Goal: Information Seeking & Learning: Check status

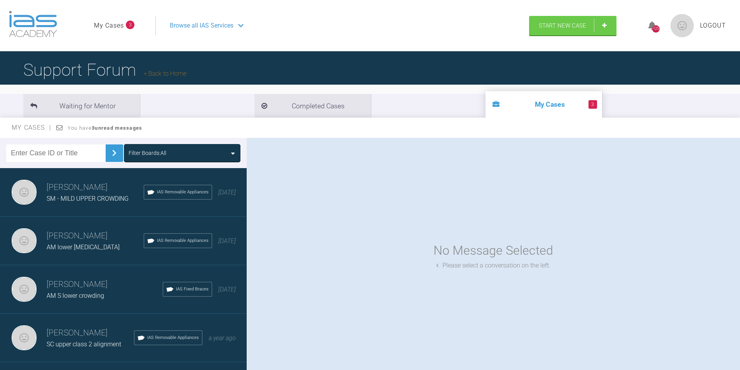
click at [80, 196] on span "SM - MILD UPPER CROWDING" at bounding box center [88, 198] width 82 height 7
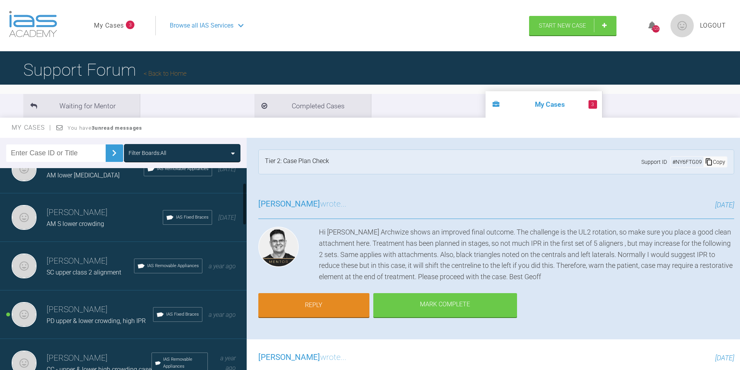
scroll to position [78, 0]
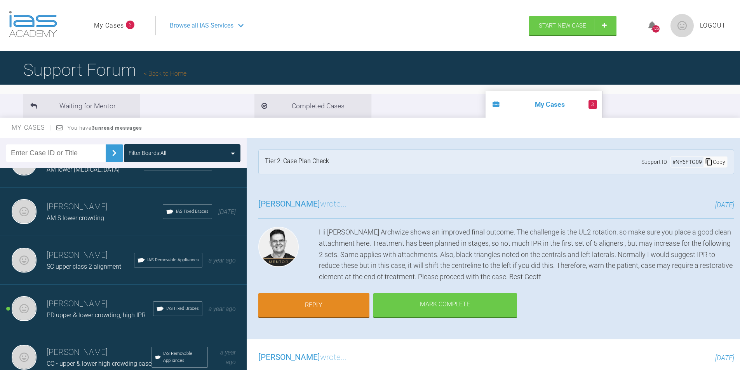
click at [71, 314] on span "PD upper & lower crowding, high IPR" at bounding box center [96, 314] width 99 height 7
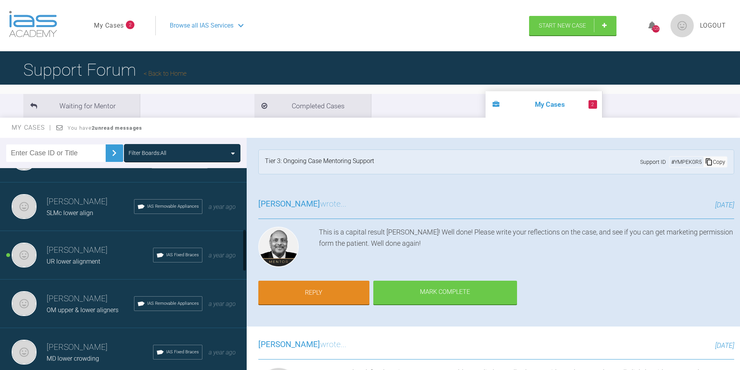
scroll to position [272, 0]
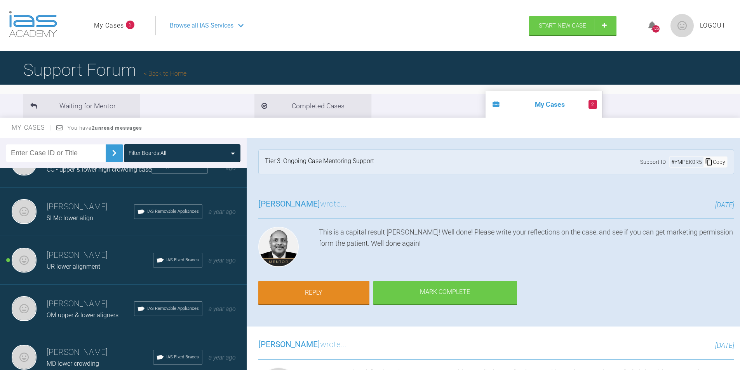
click at [77, 268] on span "UR lower alignment" at bounding box center [74, 266] width 54 height 7
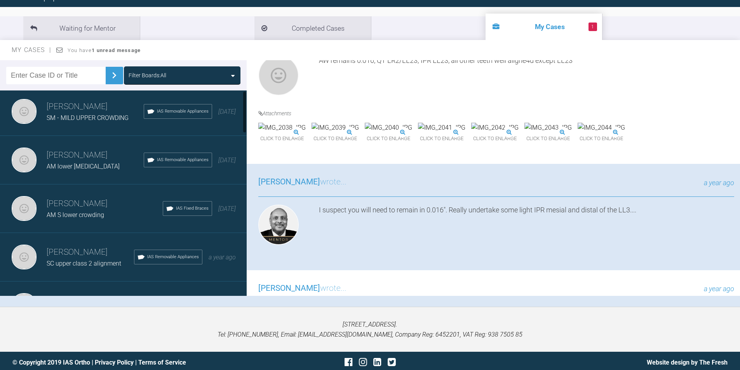
scroll to position [0, 0]
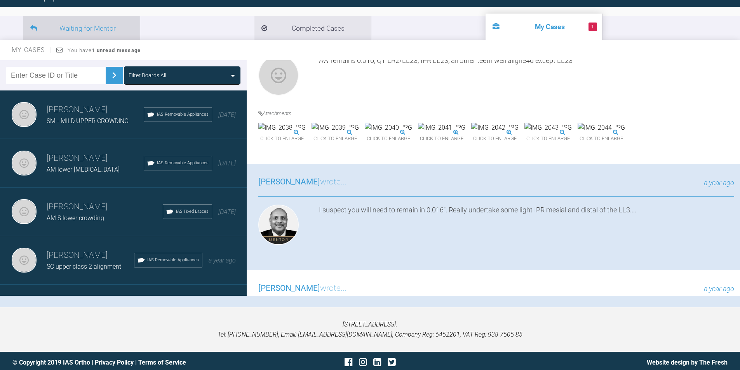
click at [74, 29] on li "Waiting for Mentor" at bounding box center [81, 28] width 116 height 24
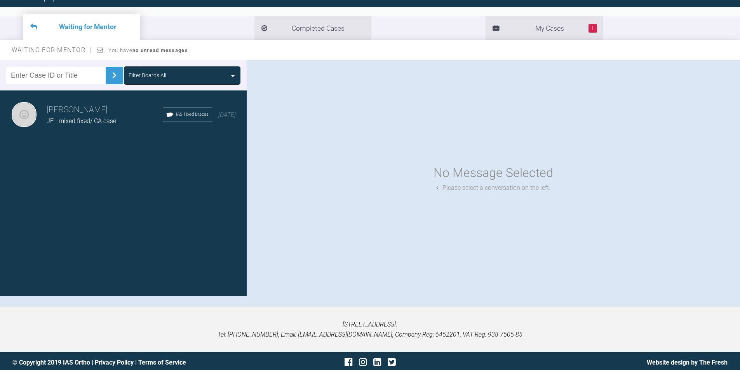
click at [72, 118] on span "JF - mixed fixed/ CA case" at bounding box center [81, 120] width 69 height 7
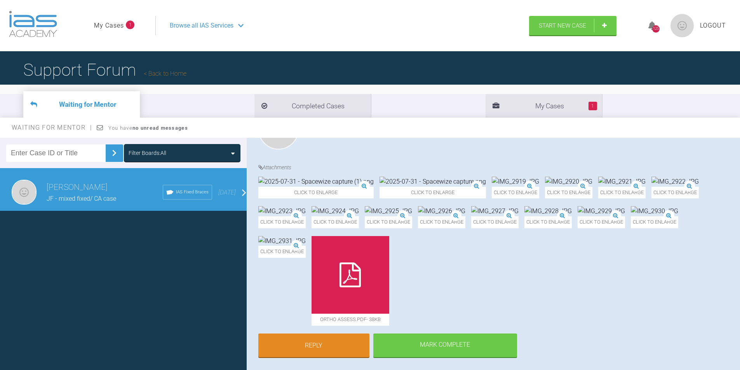
click at [69, 72] on h1 "Support Forum Back to Home" at bounding box center [104, 69] width 163 height 27
click at [190, 25] on span "Browse all IAS Services" at bounding box center [202, 26] width 64 height 10
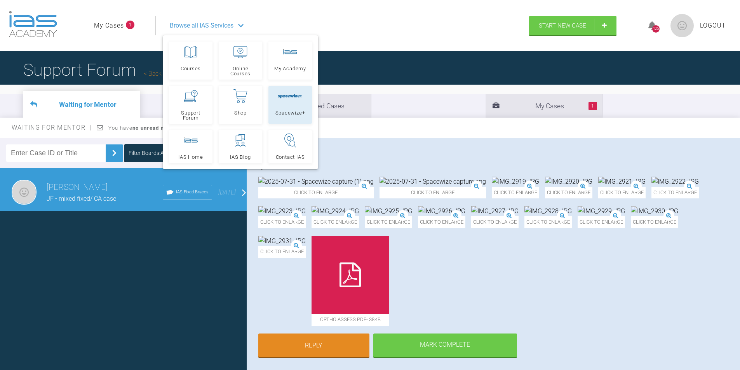
click at [290, 99] on div at bounding box center [290, 96] width 25 height 14
